Goal: Task Accomplishment & Management: Manage account settings

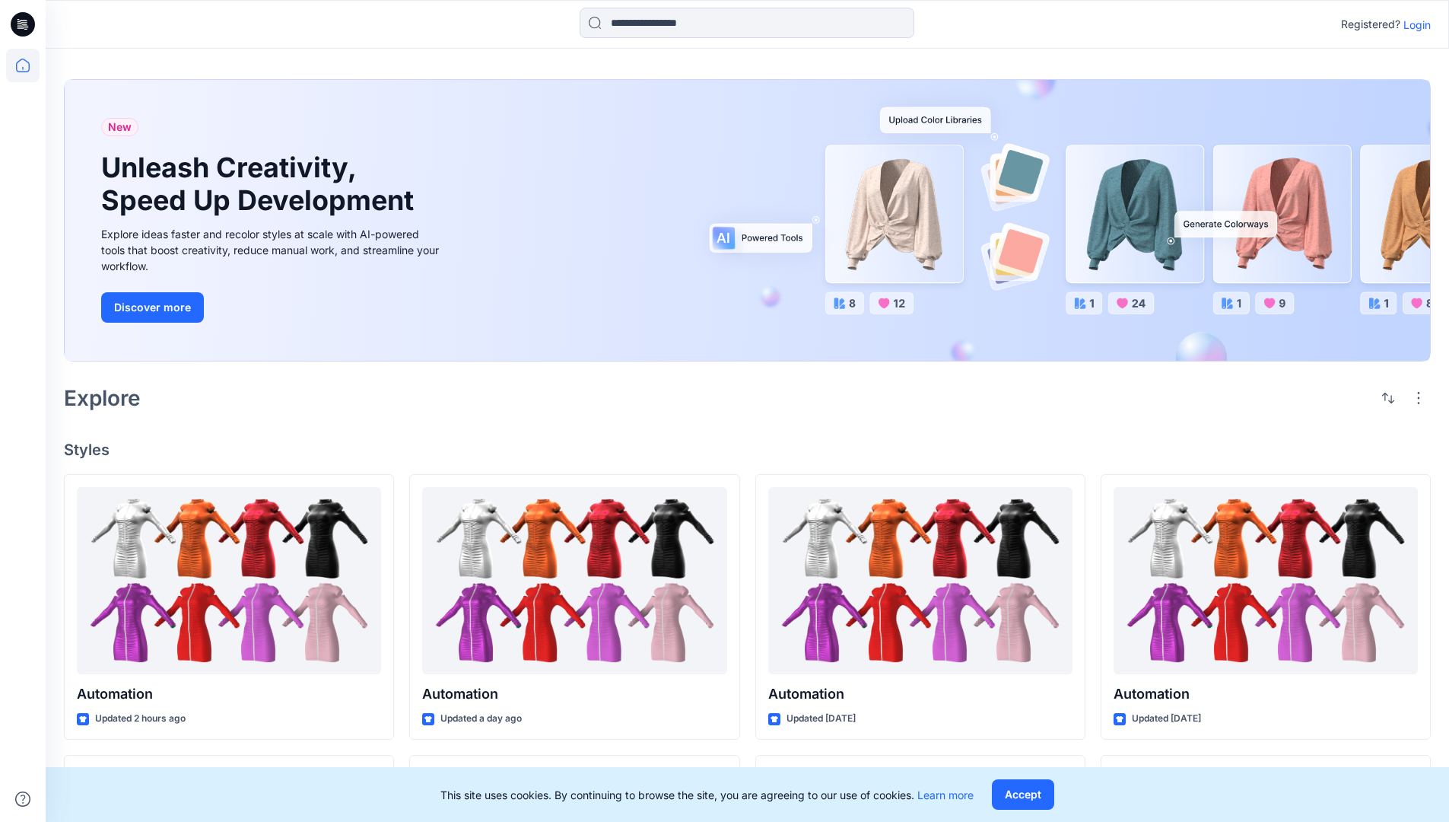
click at [1414, 24] on p "Login" at bounding box center [1417, 25] width 27 height 16
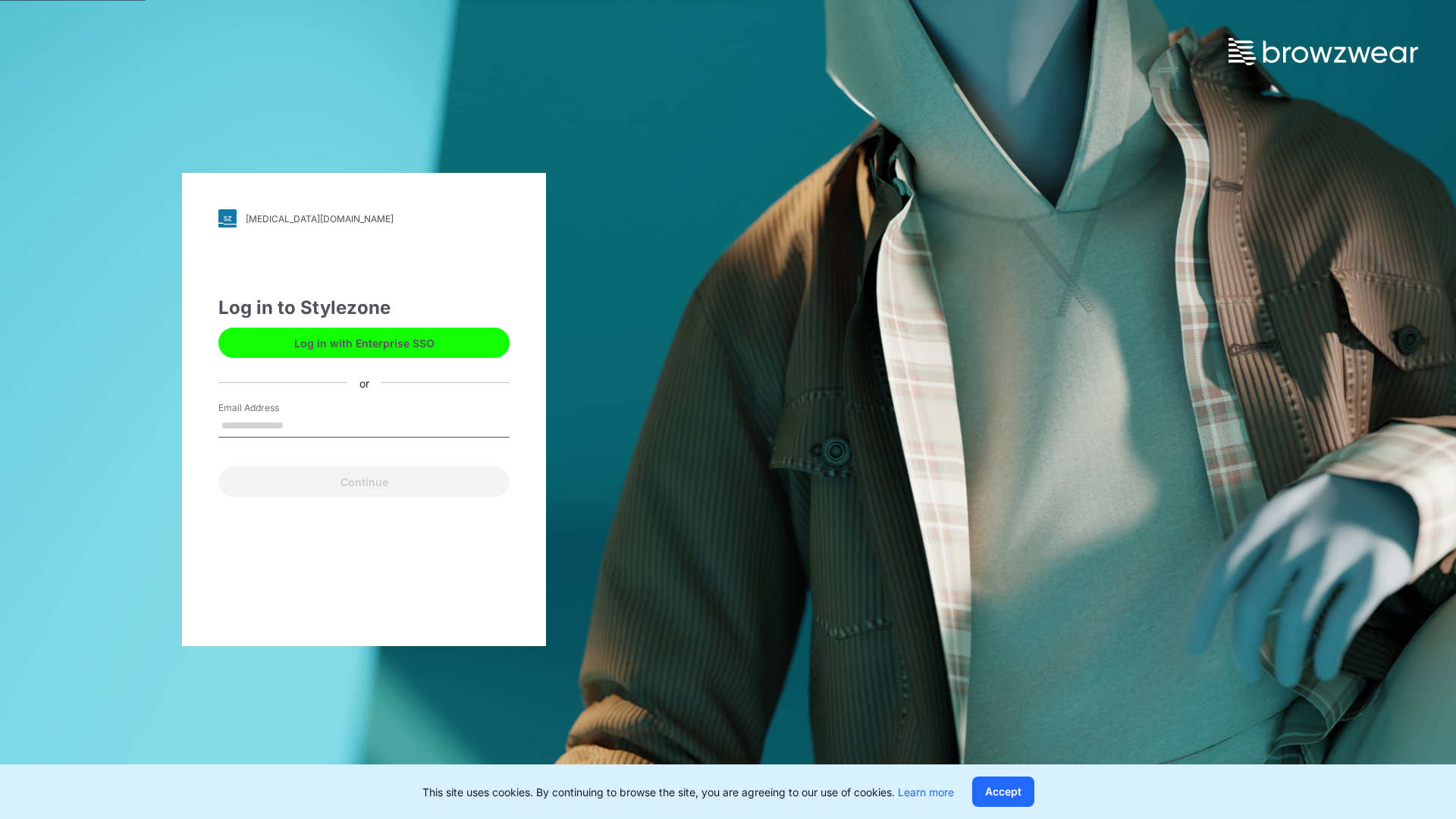
click at [300, 424] on input "Email Address" at bounding box center [364, 425] width 291 height 23
type input "**********"
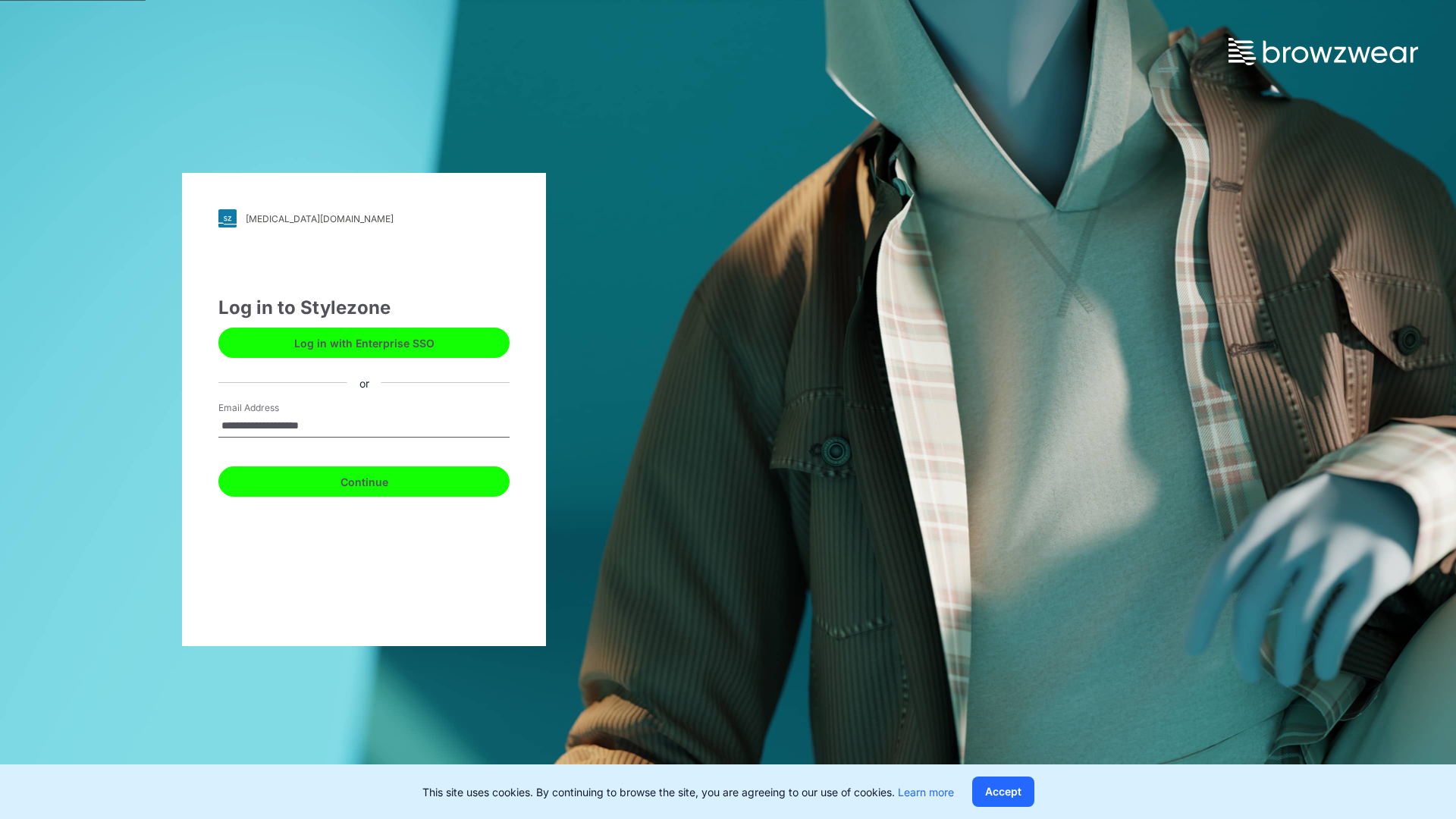
click at [381, 479] on button "Continue" at bounding box center [364, 481] width 291 height 30
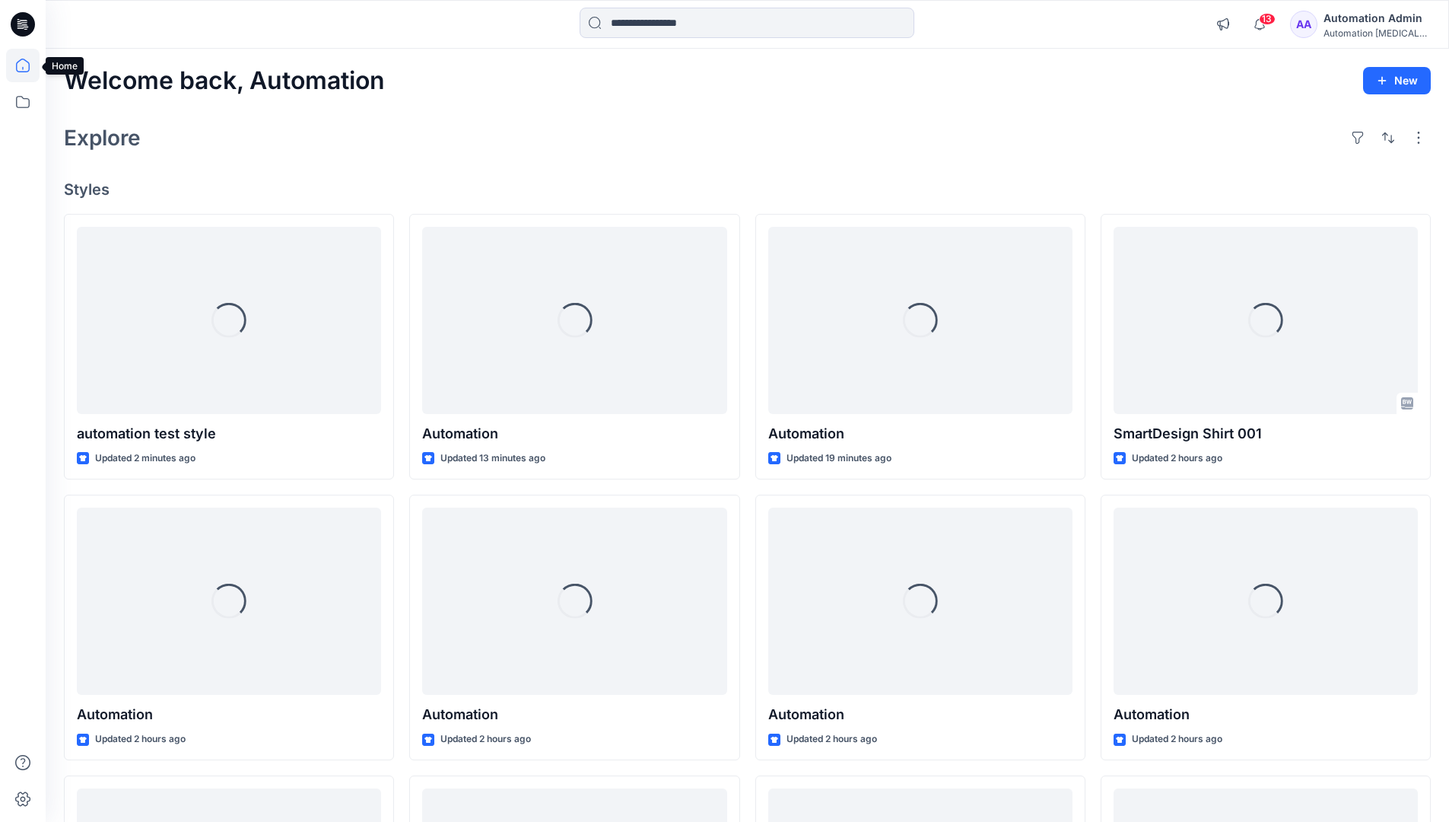
click at [29, 65] on icon at bounding box center [23, 66] width 14 height 14
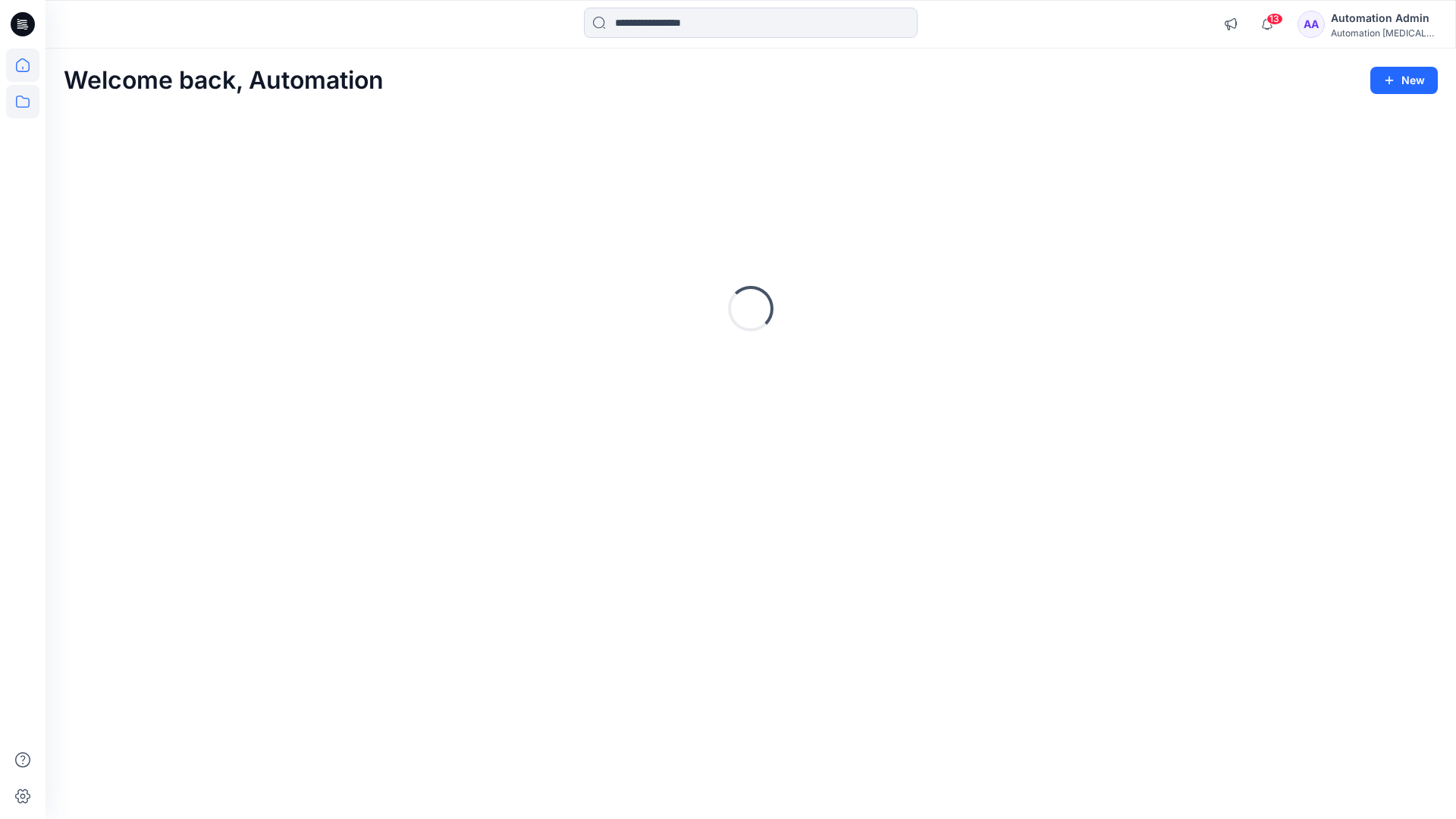
click at [24, 104] on icon at bounding box center [22, 101] width 33 height 33
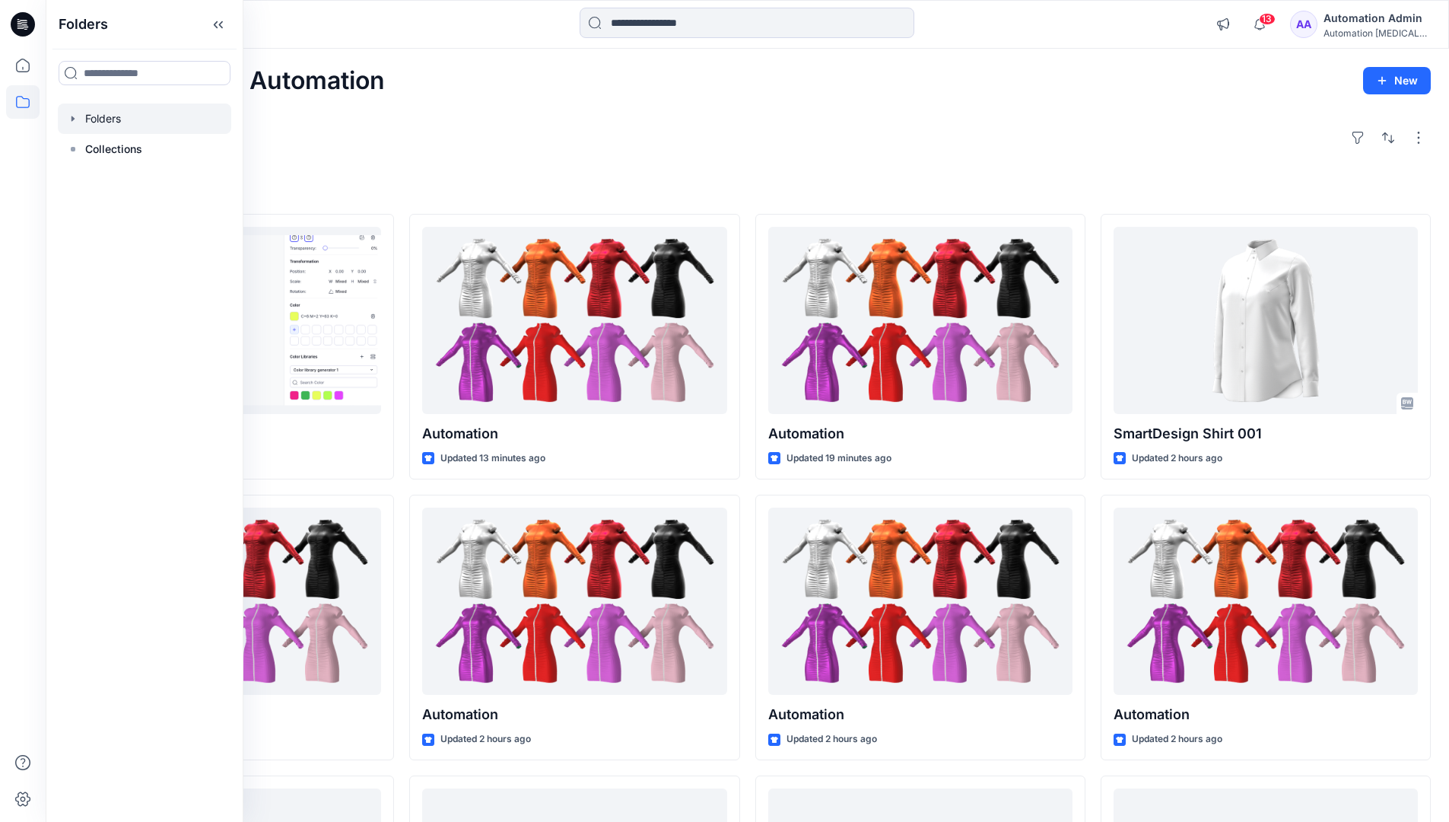
click at [86, 121] on div at bounding box center [144, 118] width 173 height 30
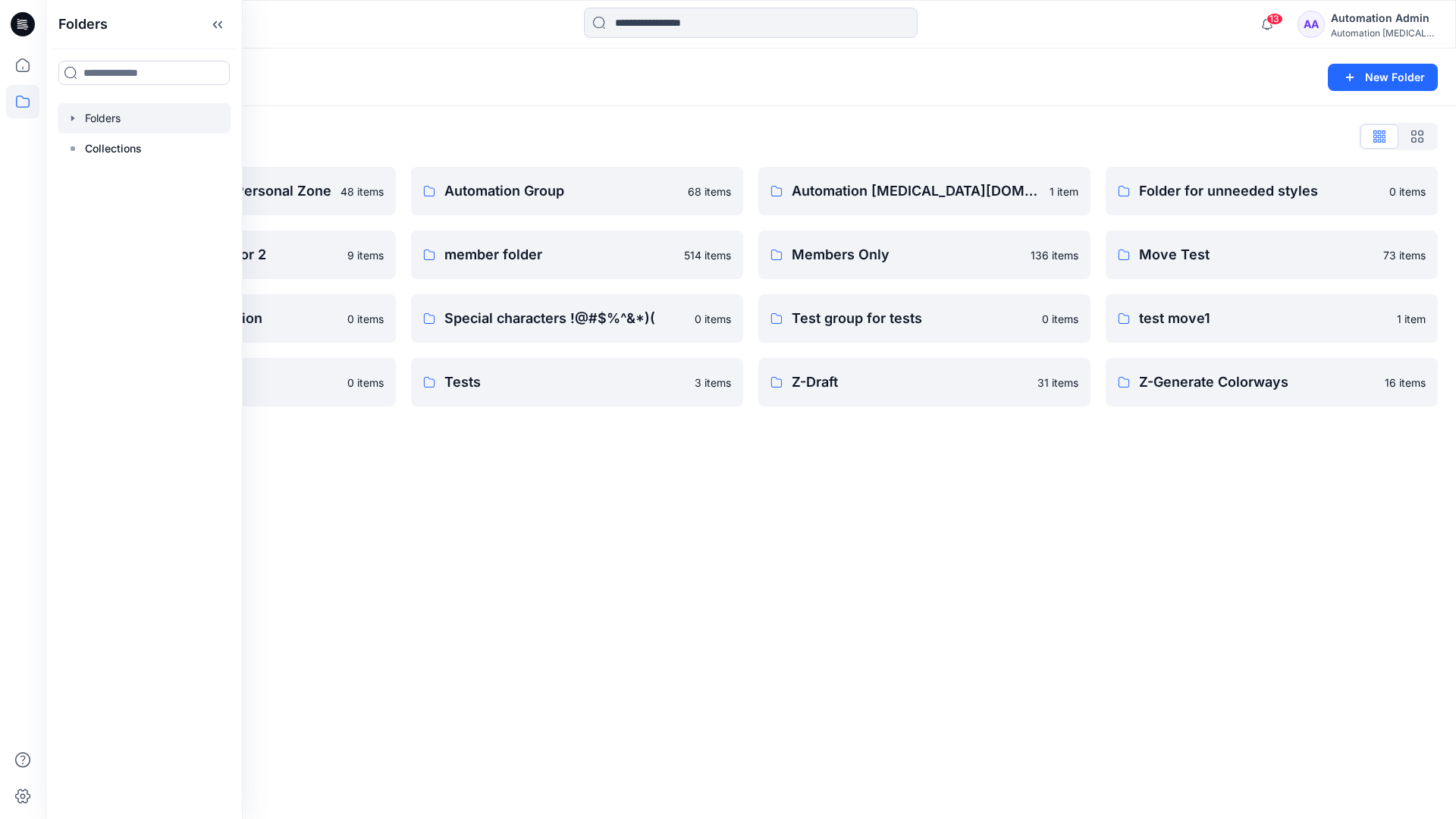
scroll to position [534, 0]
